Goal: Transaction & Acquisition: Purchase product/service

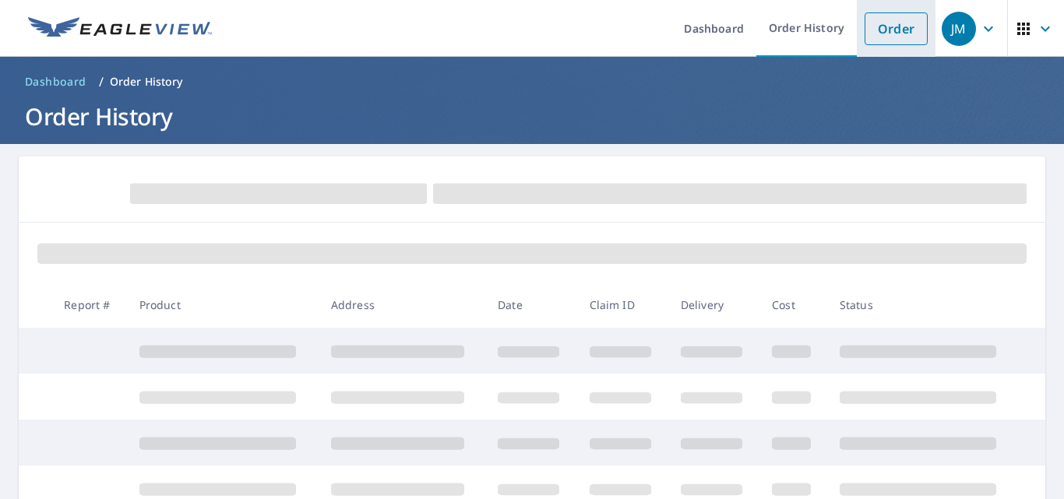
click at [889, 30] on link "Order" at bounding box center [896, 28] width 63 height 33
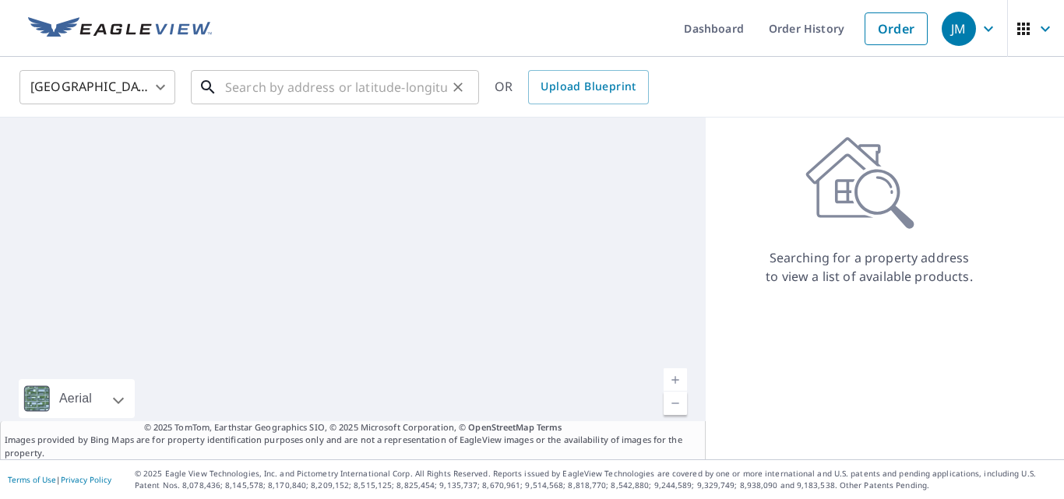
click at [356, 76] on input "text" at bounding box center [336, 87] width 222 height 44
paste input "[STREET_ADDRESS]"
type input "[STREET_ADDRESS]"
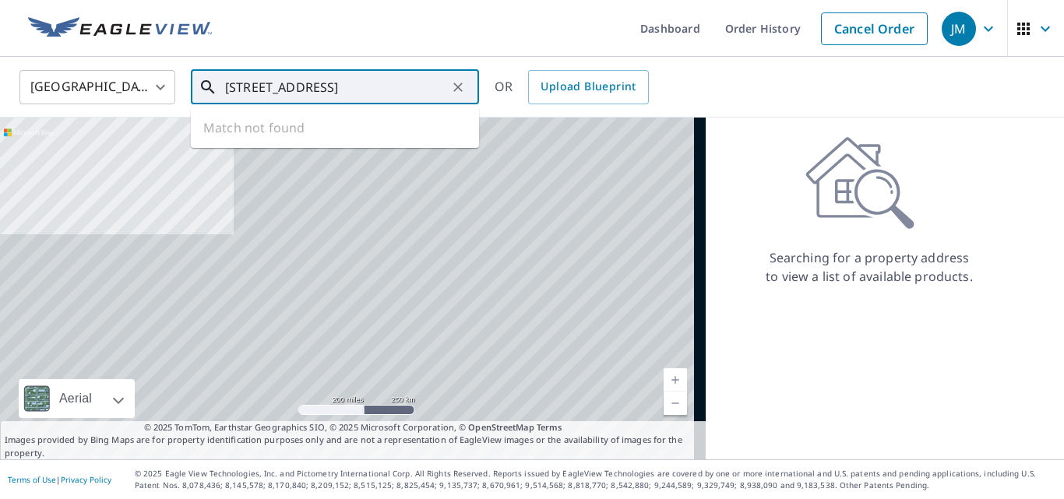
scroll to position [0, 44]
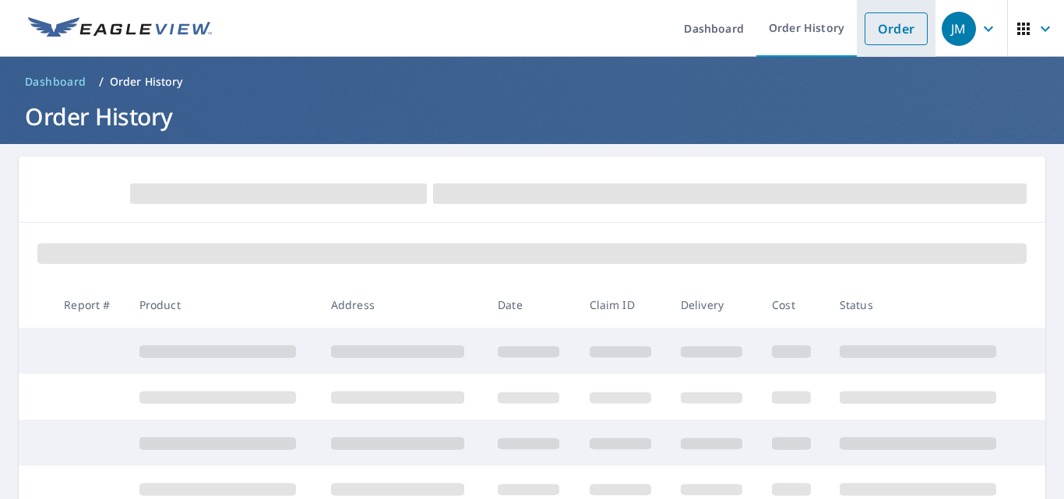
click at [899, 19] on link "Order" at bounding box center [896, 28] width 63 height 33
click at [890, 19] on link "Order" at bounding box center [896, 28] width 63 height 33
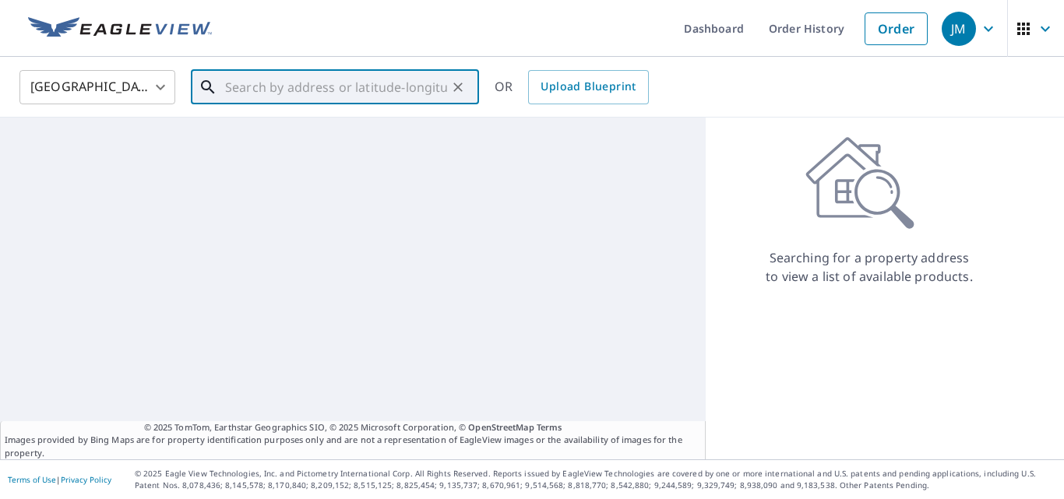
click at [407, 101] on input "text" at bounding box center [336, 87] width 222 height 44
paste input "[STREET_ADDRESS]"
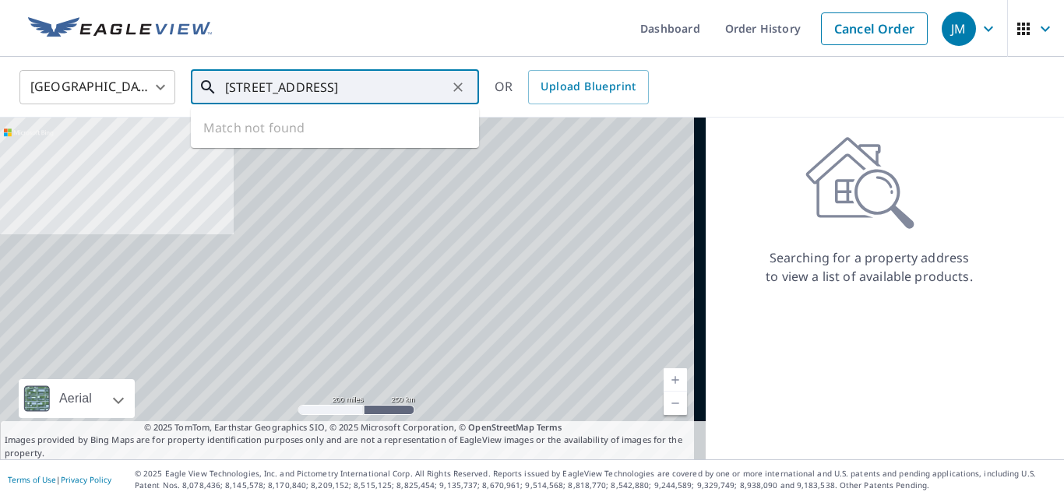
scroll to position [0, 44]
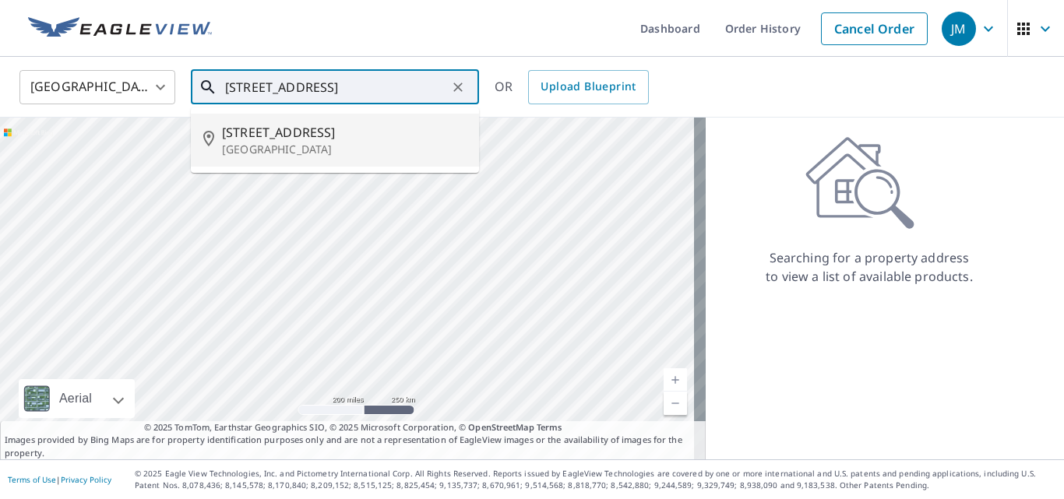
click at [377, 142] on p "[GEOGRAPHIC_DATA]" at bounding box center [344, 150] width 245 height 16
type input "[STREET_ADDRESS]"
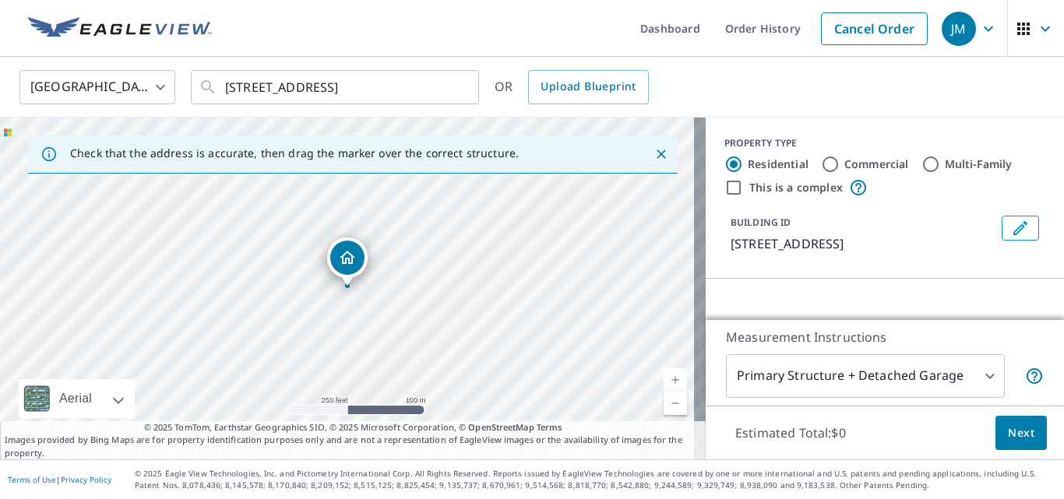
scroll to position [78, 0]
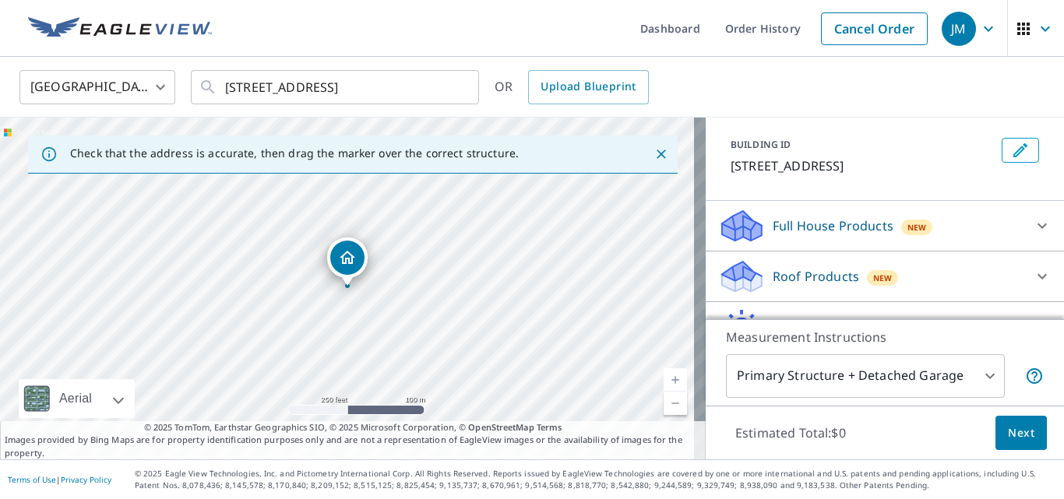
click at [789, 273] on p "Roof Products" at bounding box center [816, 276] width 86 height 19
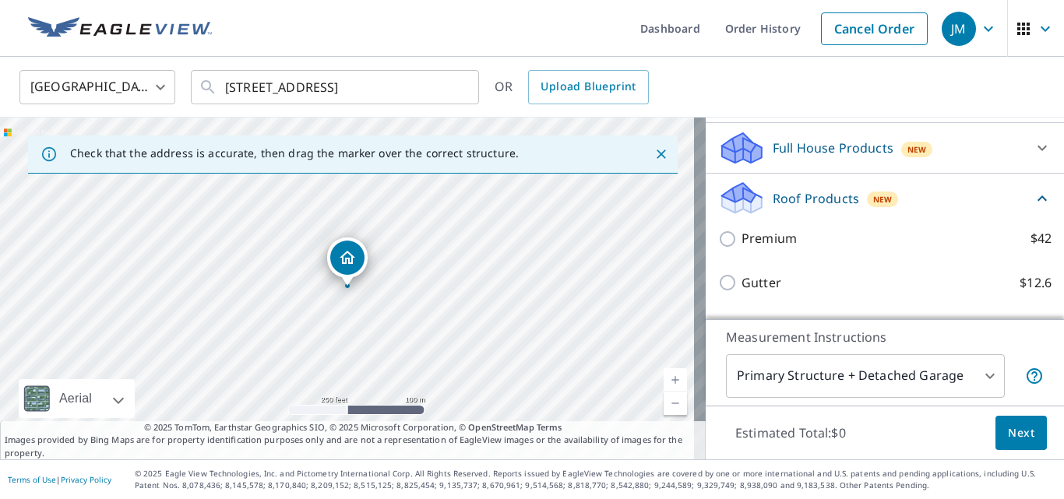
scroll to position [234, 0]
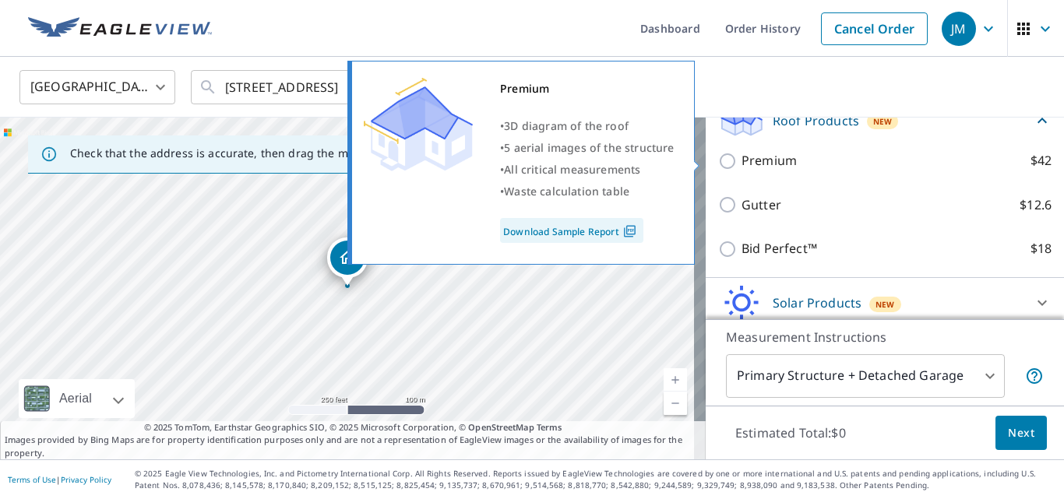
click at [721, 165] on input "Premium $42" at bounding box center [729, 161] width 23 height 19
checkbox input "true"
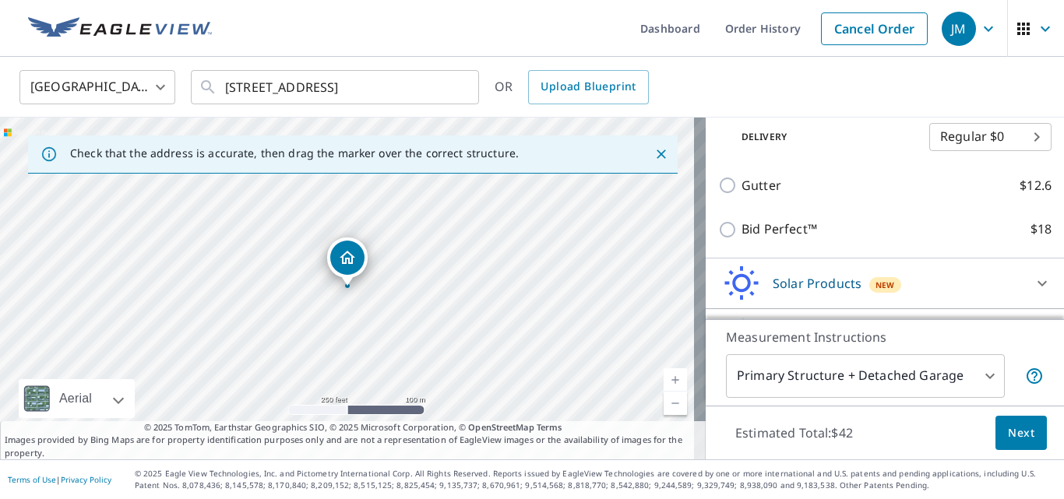
scroll to position [352, 0]
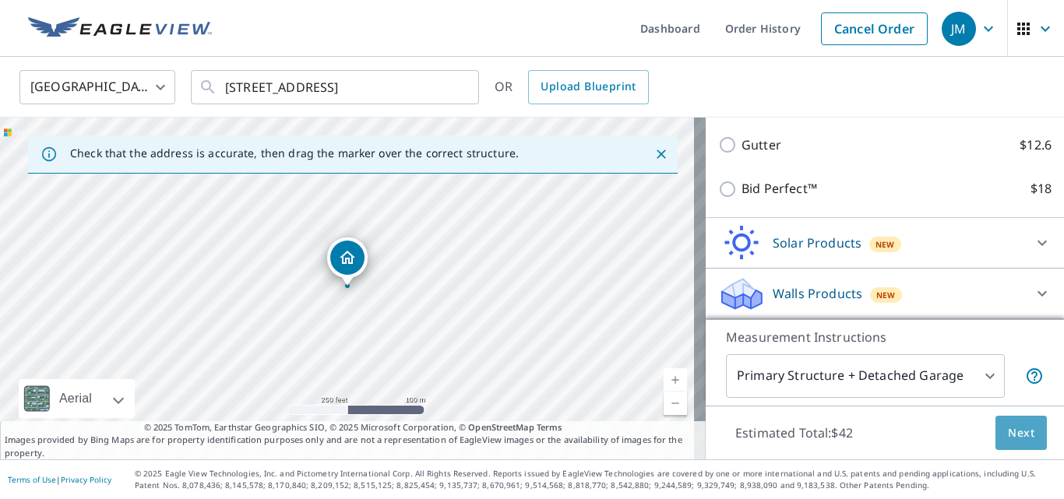
click at [996, 420] on button "Next" at bounding box center [1021, 433] width 51 height 35
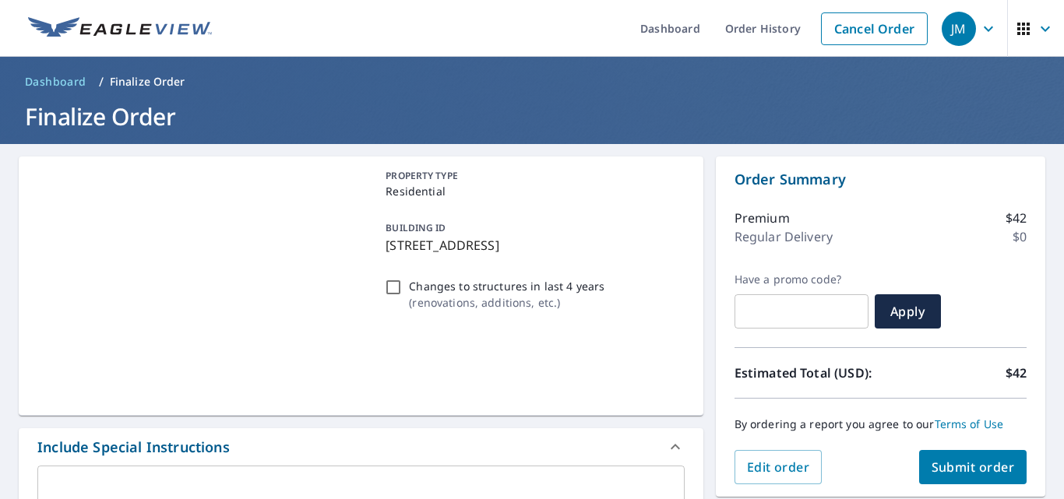
scroll to position [234, 0]
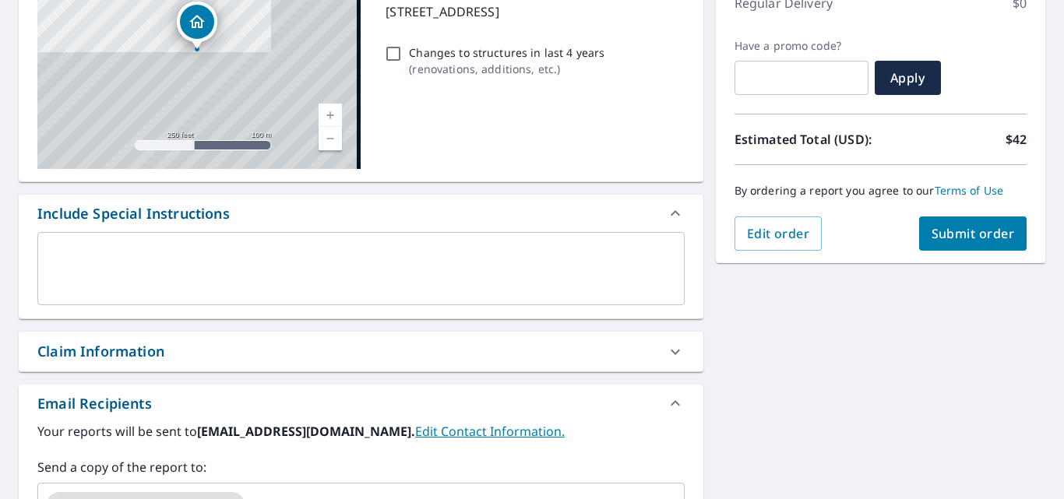
click at [316, 490] on input "text" at bounding box center [450, 505] width 407 height 30
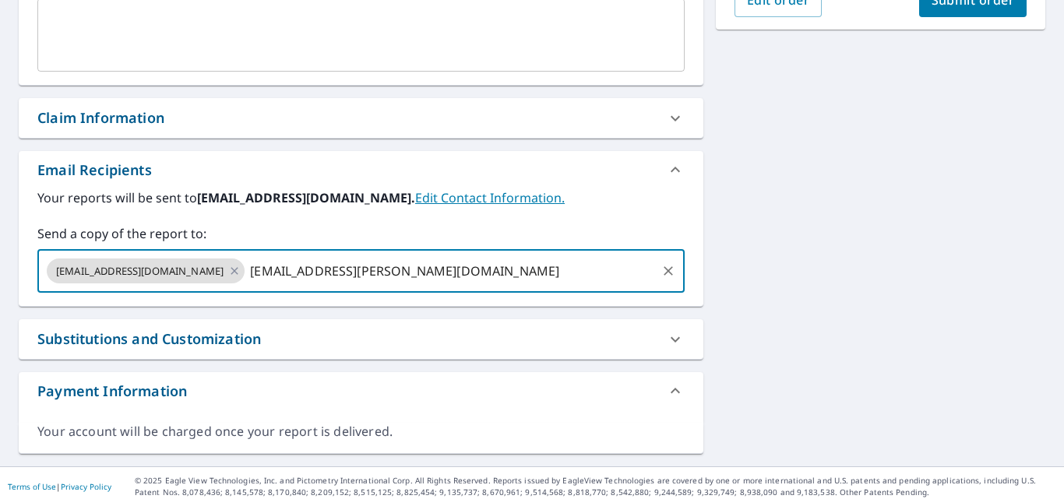
type input "[EMAIL_ADDRESS][PERSON_NAME][DOMAIN_NAME]"
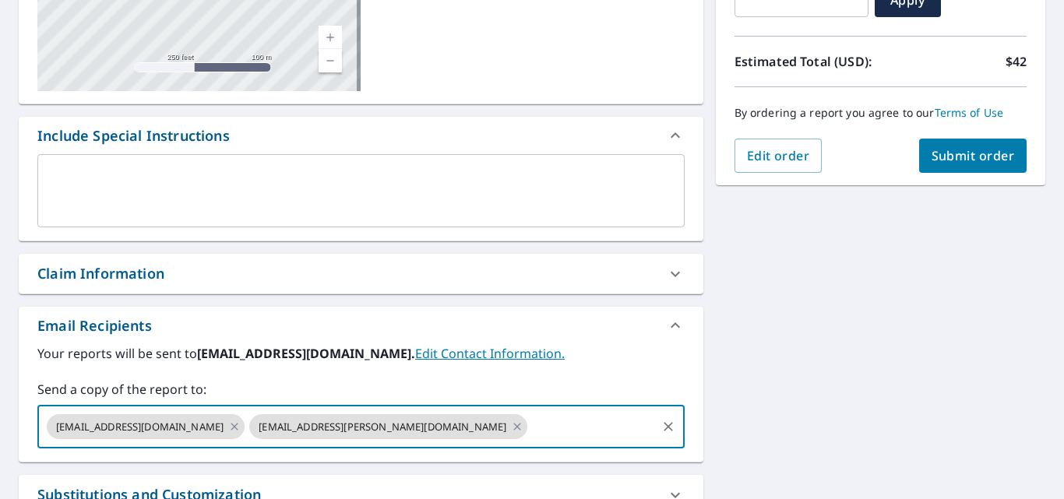
scroll to position [156, 0]
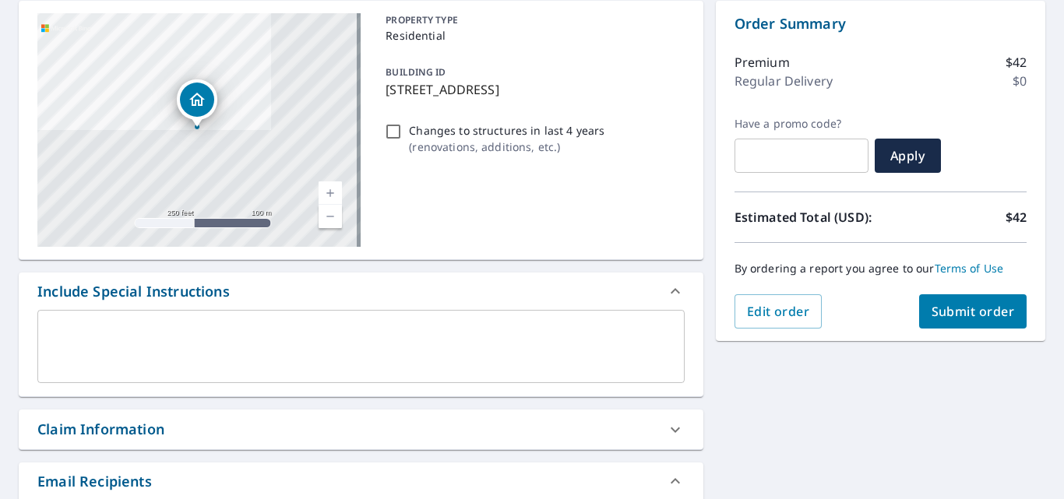
click at [919, 305] on button "Submit order" at bounding box center [973, 311] width 108 height 34
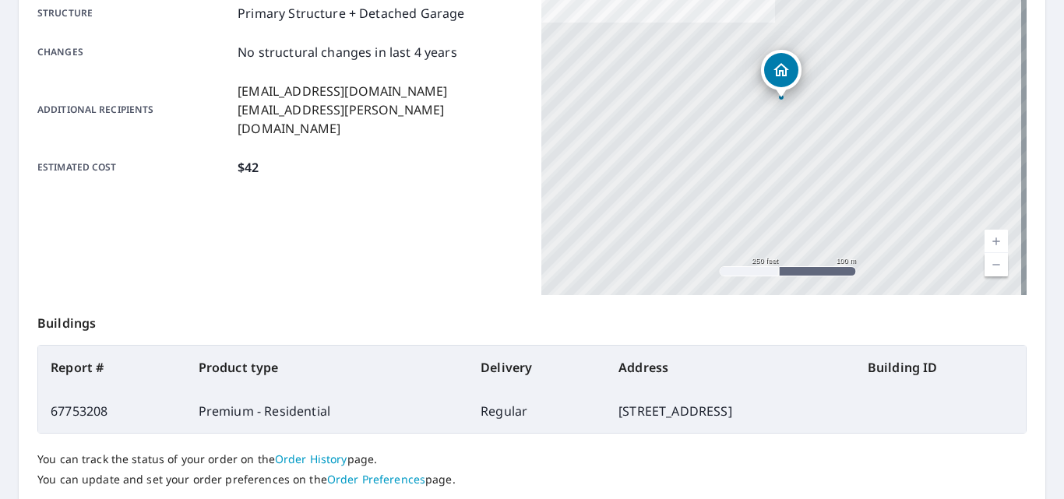
scroll to position [390, 0]
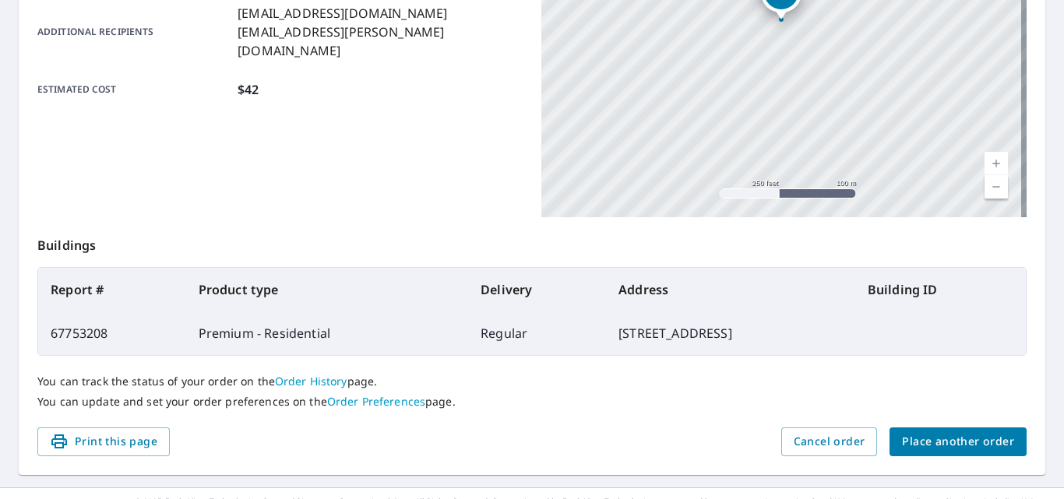
click at [317, 377] on link "Order History" at bounding box center [311, 381] width 72 height 15
